Goal: Communication & Community: Answer question/provide support

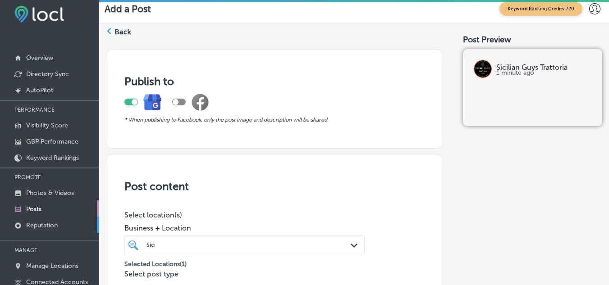
scroll to position [789, 0]
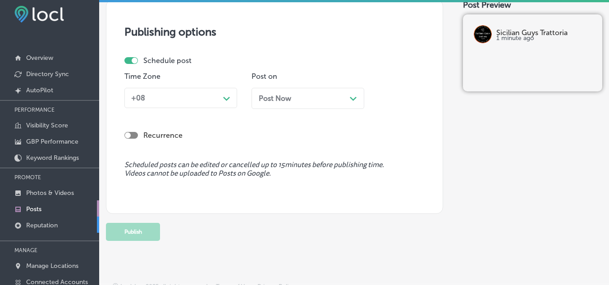
click at [64, 226] on link "Reputation" at bounding box center [49, 225] width 99 height 16
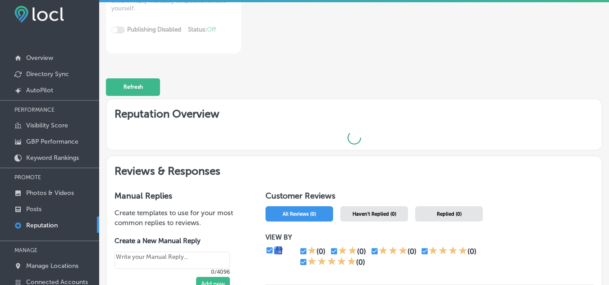
scroll to position [180, 0]
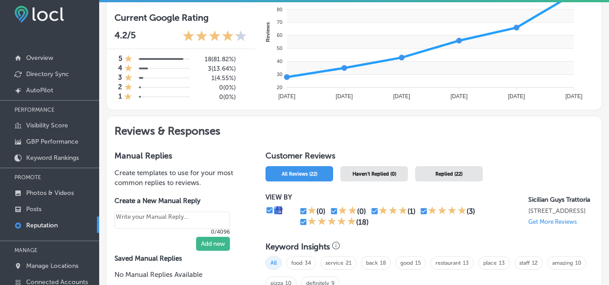
scroll to position [361, 0]
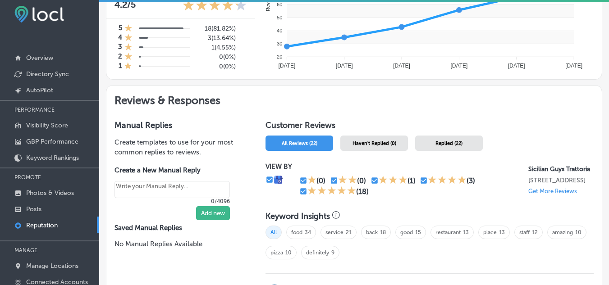
click at [377, 140] on div "Haven't Replied (0)" at bounding box center [374, 143] width 68 height 15
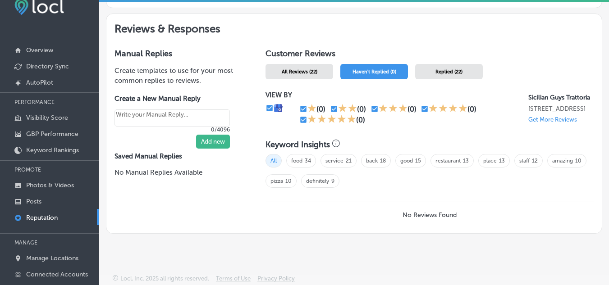
scroll to position [17, 0]
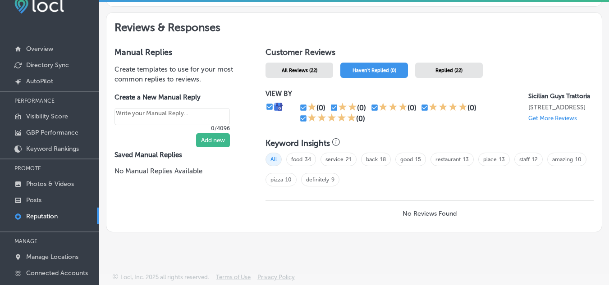
click at [37, 217] on p "Reputation" at bounding box center [42, 217] width 32 height 8
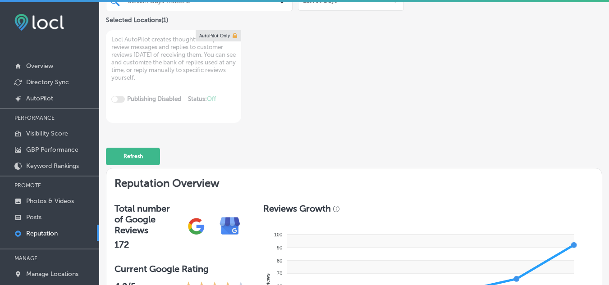
scroll to position [64, 0]
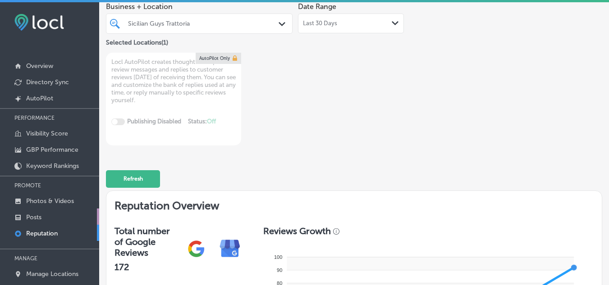
click at [35, 217] on p "Posts" at bounding box center [33, 218] width 15 height 8
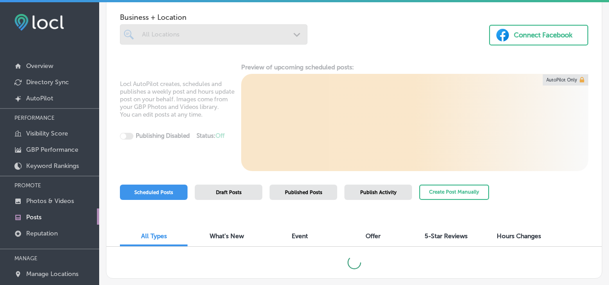
scroll to position [22, 0]
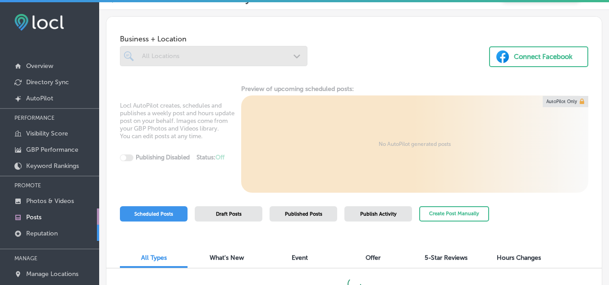
click at [37, 232] on p "Reputation" at bounding box center [42, 234] width 32 height 8
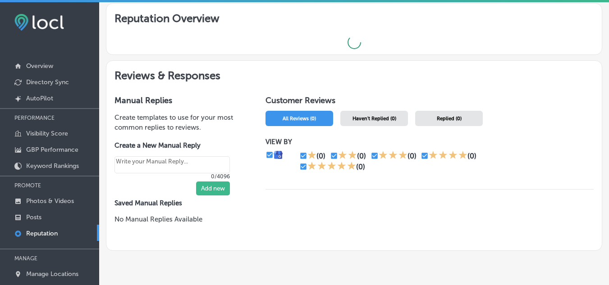
scroll to position [253, 0]
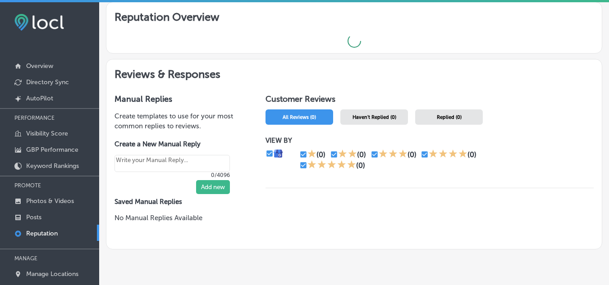
click at [374, 115] on span "Haven't Replied (0)" at bounding box center [375, 118] width 44 height 6
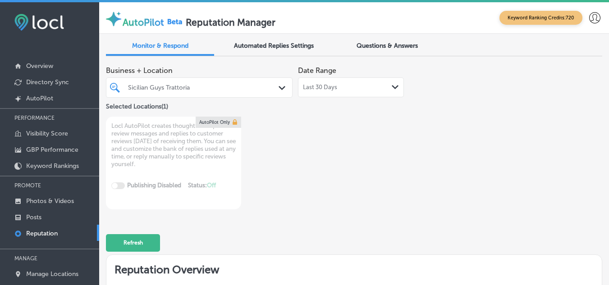
click at [279, 88] on polygon at bounding box center [282, 88] width 7 height 4
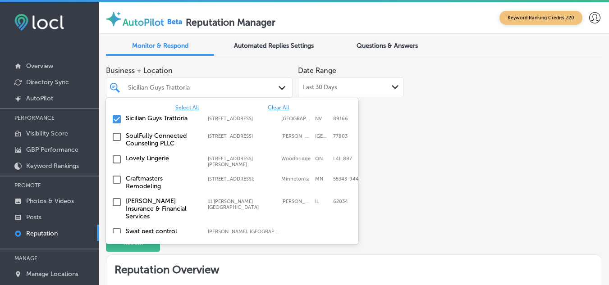
click at [283, 107] on span "Clear All" at bounding box center [278, 108] width 21 height 6
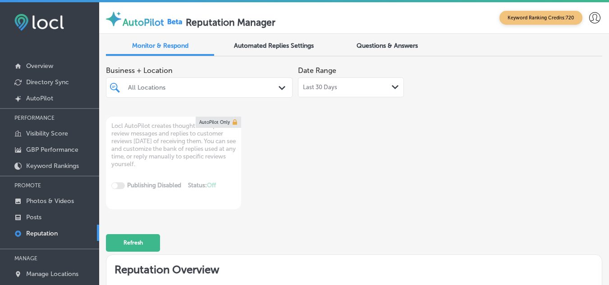
click at [429, 176] on div "Business + Location All Locations Path Created with Sketch. Date Range Last 30 …" at bounding box center [354, 136] width 496 height 148
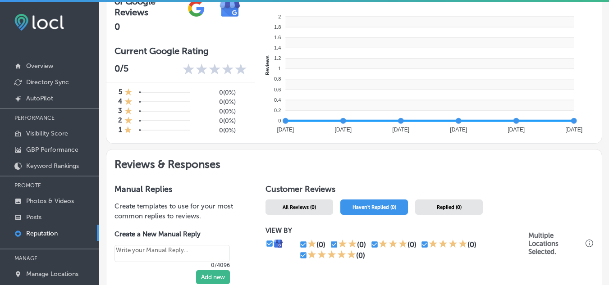
scroll to position [215, 0]
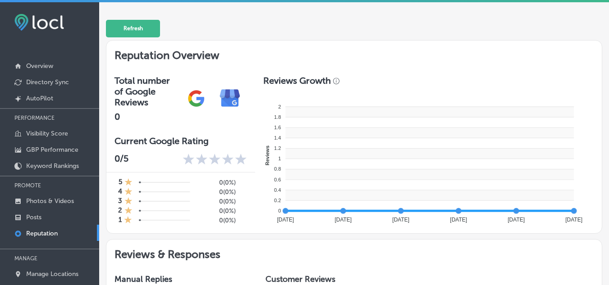
click at [38, 231] on p "Reputation" at bounding box center [42, 234] width 32 height 8
type textarea "x"
click at [38, 216] on p "Posts" at bounding box center [33, 218] width 15 height 8
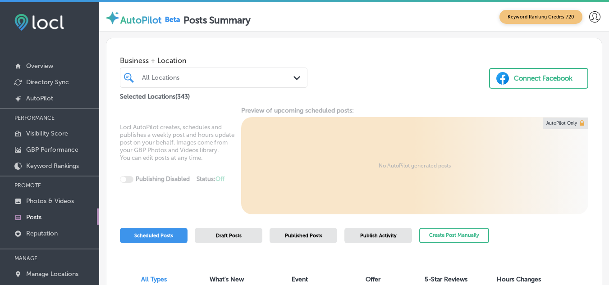
click at [290, 77] on div "All Locations Path Created with Sketch." at bounding box center [213, 78] width 187 height 12
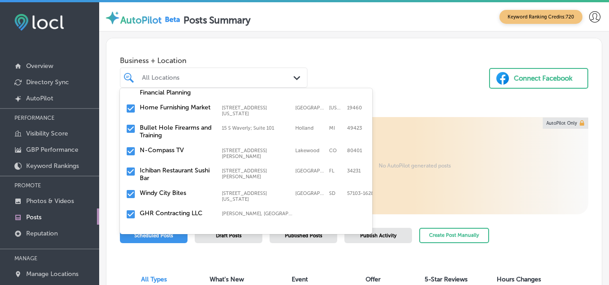
scroll to position [316, 0]
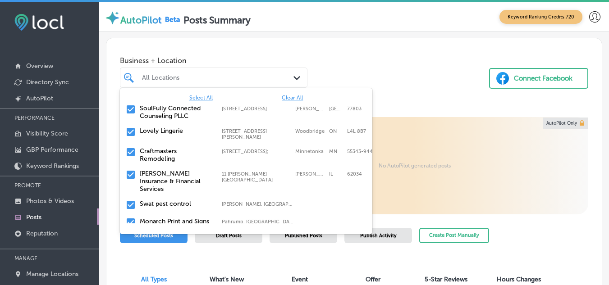
click at [206, 74] on div "All Locations" at bounding box center [218, 78] width 152 height 8
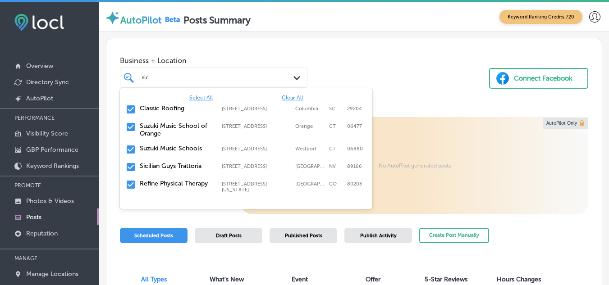
click at [161, 165] on label "Sicilian Guys Trattoria" at bounding box center [176, 166] width 73 height 8
click at [294, 96] on span "Clear All" at bounding box center [292, 98] width 21 height 6
click at [129, 166] on input "checkbox" at bounding box center [130, 167] width 11 height 11
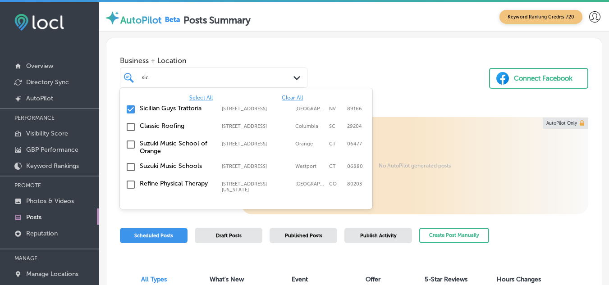
type input "sic"
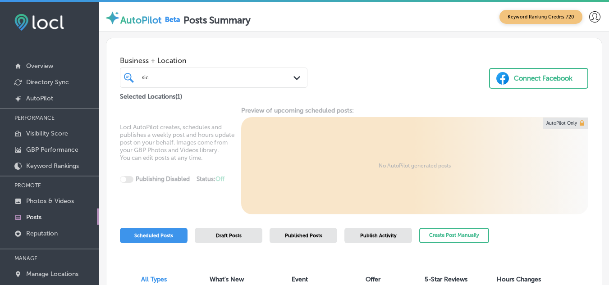
click at [414, 61] on div "Business + Location sic sic Path Created with Sketch. Selected Locations ( 1 ) …" at bounding box center [353, 70] width 495 height 64
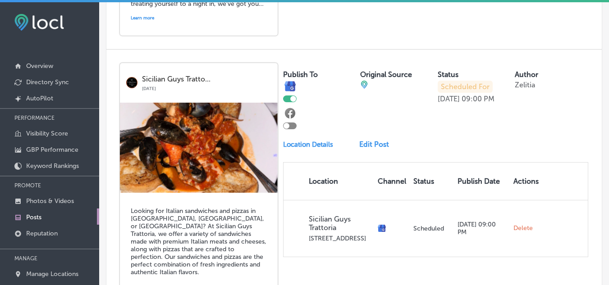
scroll to position [1825, 0]
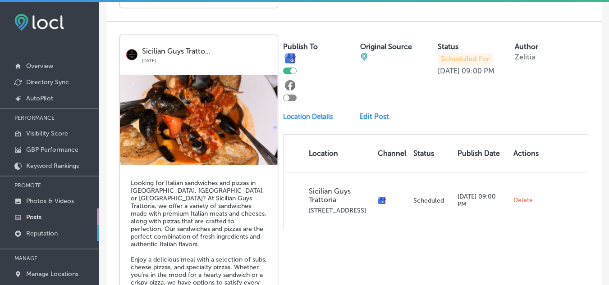
click at [46, 232] on p "Reputation" at bounding box center [42, 234] width 32 height 8
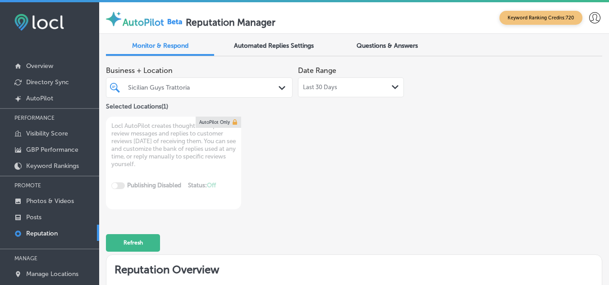
click at [279, 89] on icon "Path Created with Sketch." at bounding box center [282, 88] width 7 height 4
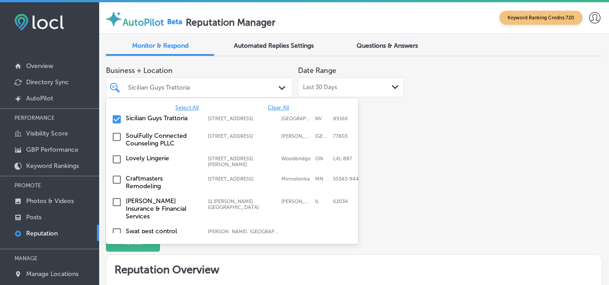
click at [268, 110] on span "Clear All" at bounding box center [278, 108] width 21 height 6
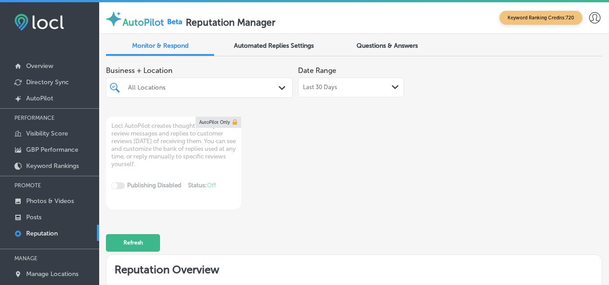
click at [498, 144] on div "Business + Location All Locations Path Created with Sketch. Date Range Last 30 …" at bounding box center [354, 136] width 496 height 148
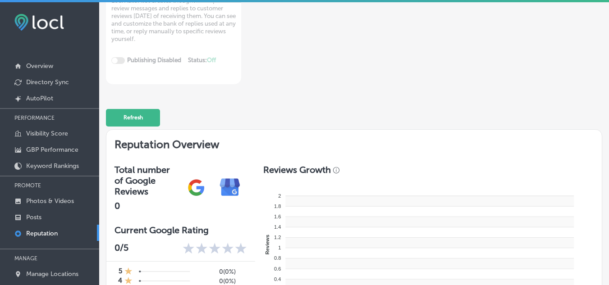
scroll to position [180, 0]
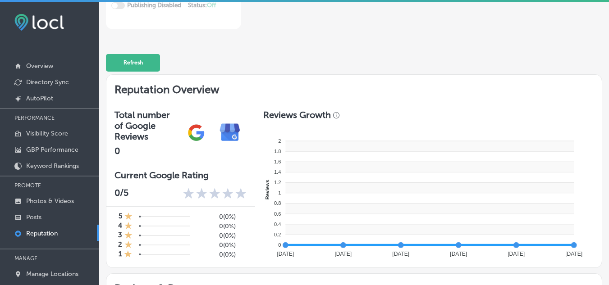
click at [59, 231] on link "Reputation" at bounding box center [49, 233] width 99 height 16
type textarea "x"
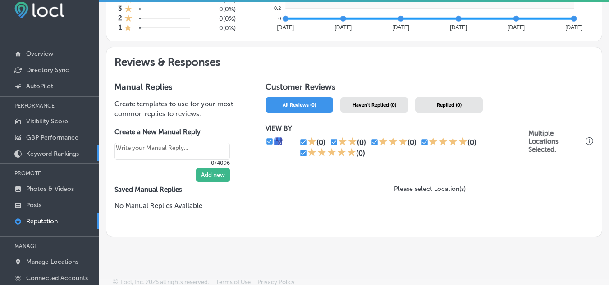
scroll to position [17, 0]
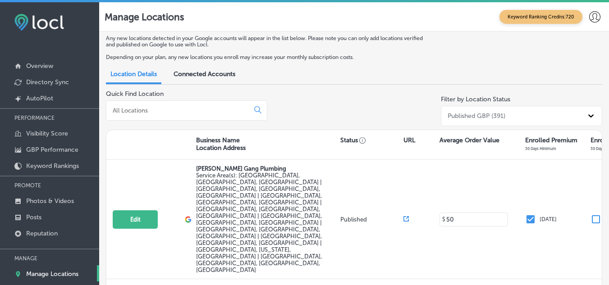
scroll to position [17, 0]
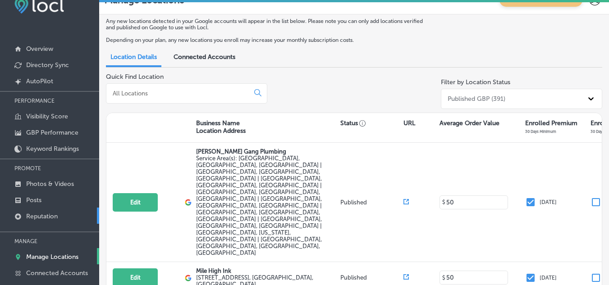
click at [37, 215] on p "Reputation" at bounding box center [42, 217] width 32 height 8
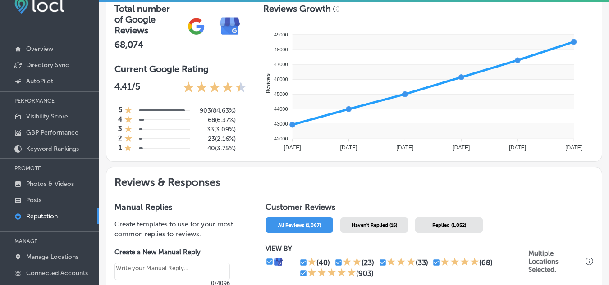
scroll to position [270, 0]
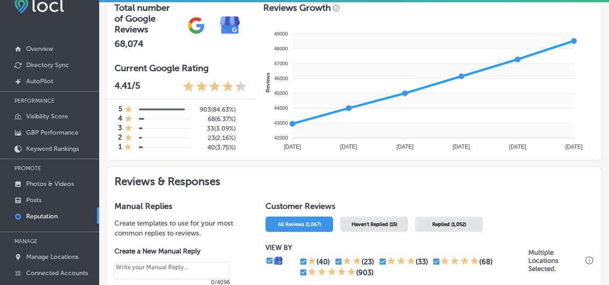
click at [380, 225] on span "Haven't Replied (15)" at bounding box center [375, 225] width 46 height 6
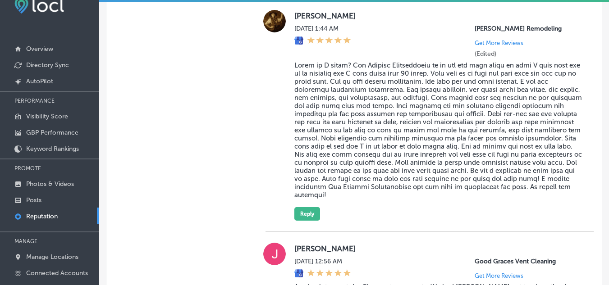
scroll to position [947, 0]
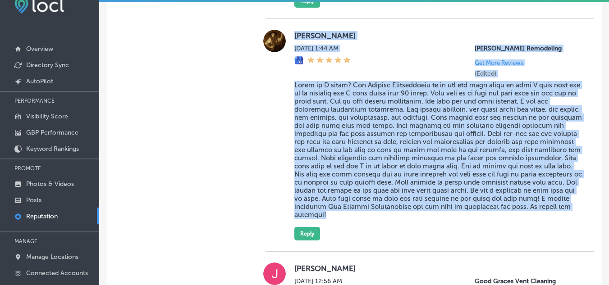
drag, startPoint x: 293, startPoint y: 52, endPoint x: 465, endPoint y: 234, distance: 249.7
click at [465, 234] on div "Barbara Witt Wed, Aug 20, 2025 1:44 AM Jay Loggins Remodeling Get More Reviews …" at bounding box center [438, 135] width 289 height 211
click at [410, 74] on div "Wed, Aug 20, 2025 1:44 AM Jay Loggins Remodeling Get More Reviews (Edited)" at bounding box center [438, 61] width 289 height 33
drag, startPoint x: 293, startPoint y: 46, endPoint x: 439, endPoint y: 232, distance: 235.9
click at [439, 232] on div "Barbara Witt Wed, Aug 20, 2025 1:44 AM Jay Loggins Remodeling Get More Reviews …" at bounding box center [438, 135] width 289 height 211
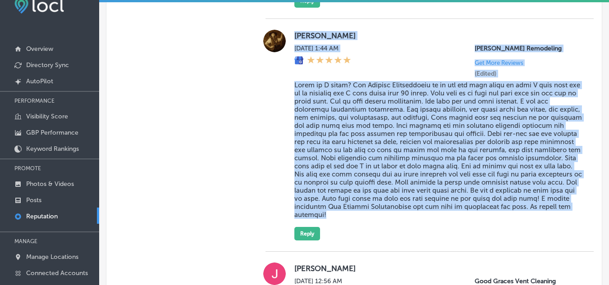
copy div "Barbara Witt Wed, Aug 20, 2025 1:44 AM Jay Loggins Remodeling Get More Reviews …"
click at [304, 241] on button "Reply" at bounding box center [307, 234] width 26 height 14
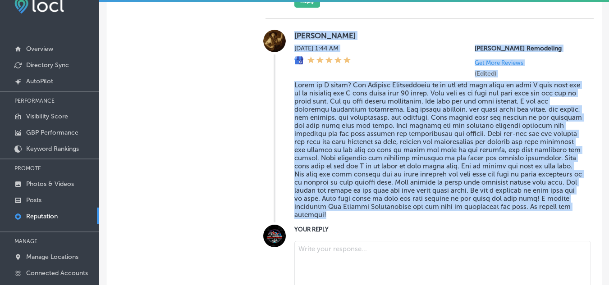
type textarea "x"
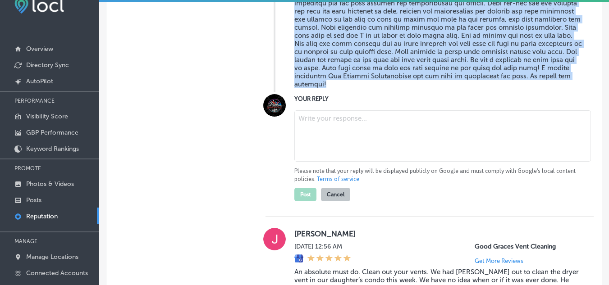
scroll to position [1082, 0]
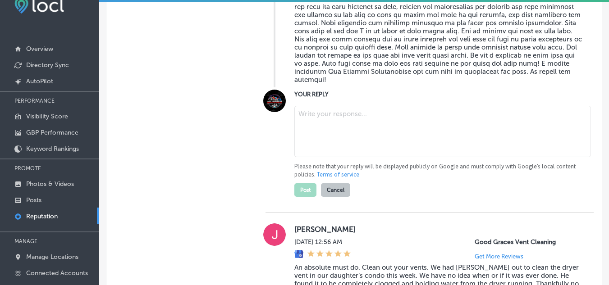
click at [339, 150] on textarea at bounding box center [442, 131] width 297 height 51
paste textarea "Thank you, Barbara, for the amazing review! We're so glad to hear that your bat…"
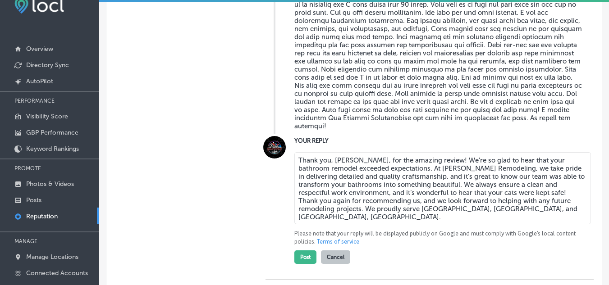
scroll to position [1127, 0]
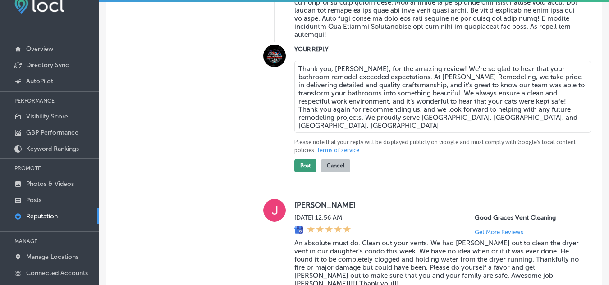
type textarea "Thank you, Barbara, for the amazing review! We're so glad to hear that your bat…"
click at [304, 173] on button "Post" at bounding box center [305, 166] width 22 height 14
type textarea "x"
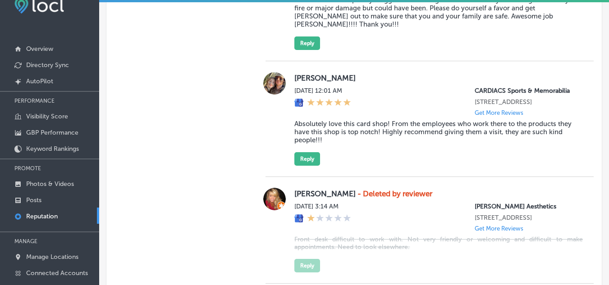
scroll to position [1082, 0]
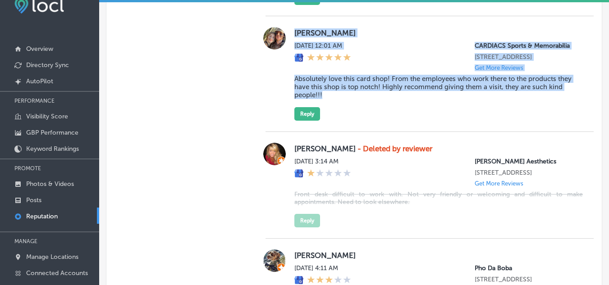
drag, startPoint x: 290, startPoint y: 36, endPoint x: 397, endPoint y: 120, distance: 136.0
click at [397, 120] on div "Calvin Peacock Wed, Aug 20, 2025 12:01 AM CARDIACS Sports & Memorabilia 1101 Ma…" at bounding box center [430, 74] width 328 height 94
copy div "Calvin Peacock Wed, Aug 20, 2025 12:01 AM CARDIACS Sports & Memorabilia 1101 Ma…"
click at [310, 121] on button "Reply" at bounding box center [307, 114] width 26 height 14
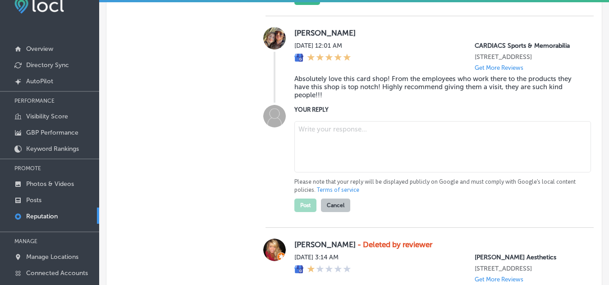
click at [361, 161] on textarea at bounding box center [442, 146] width 297 height 51
paste textarea "Here’s a **40-70 word response** for **Calvin Peacock's review**: --- Thank you…"
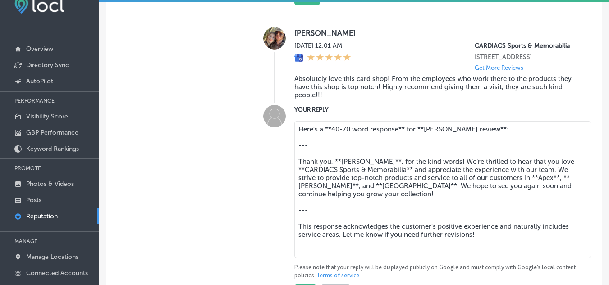
click at [475, 252] on textarea "Here’s a **40-70 word response** for **Calvin Peacock's review**: --- Thank you…" at bounding box center [442, 189] width 297 height 137
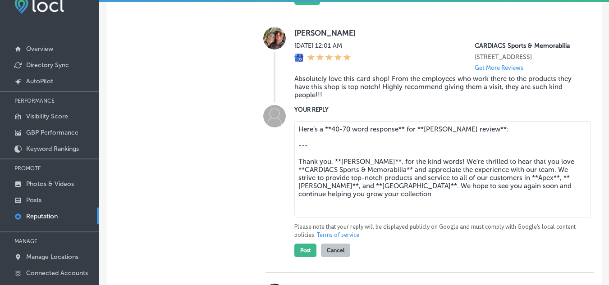
drag, startPoint x: 331, startPoint y: 200, endPoint x: 346, endPoint y: 202, distance: 14.5
click at [339, 200] on textarea "Here’s a **40-70 word response** for **Calvin Peacock's review**: --- Thank you…" at bounding box center [442, 169] width 297 height 96
click at [333, 201] on textarea "Here’s a **40-70 word response** for **Calvin Peacock's review**: --- Thank you…" at bounding box center [442, 169] width 297 height 96
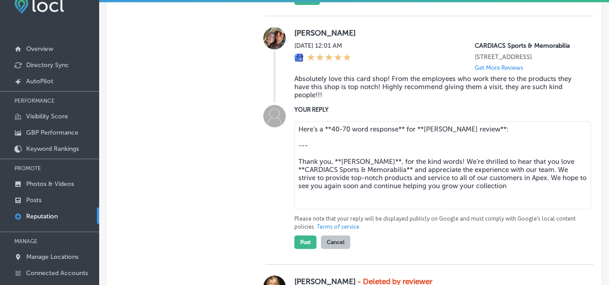
click at [363, 175] on textarea "Here’s a **40-70 word response** for **Calvin Peacock's review**: --- Thank you…" at bounding box center [442, 165] width 297 height 88
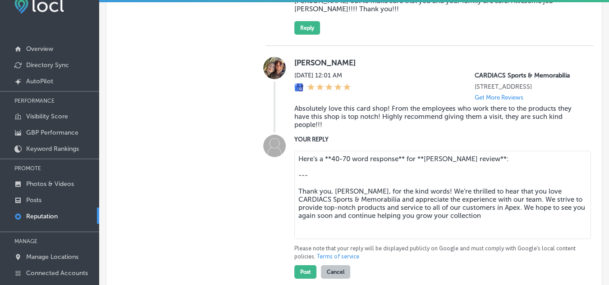
scroll to position [1037, 0]
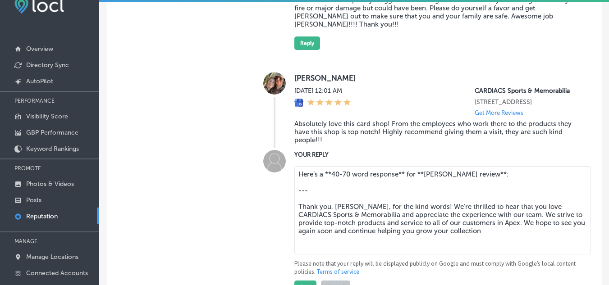
click at [507, 189] on textarea "Here’s a **40-70 word response** for **Calvin Peacock's review**: --- Thank you…" at bounding box center [442, 210] width 297 height 88
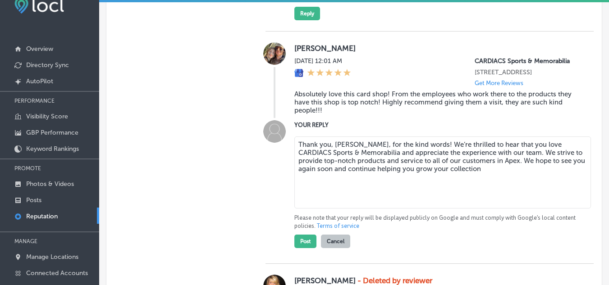
scroll to position [1082, 0]
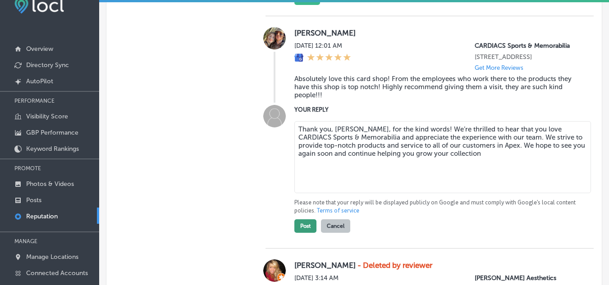
type textarea "Thank you, Calvin, for the kind words! We’re thrilled to hear that you love CAR…"
click at [303, 233] on button "Post" at bounding box center [305, 227] width 22 height 14
type textarea "x"
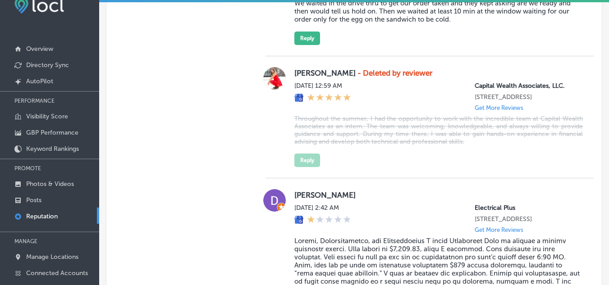
scroll to position [1983, 0]
